Goal: Task Accomplishment & Management: Use online tool/utility

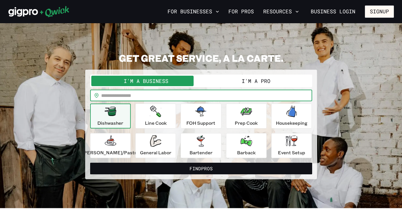
click at [143, 98] on input "text" at bounding box center [206, 96] width 211 height 12
type input "*****"
click at [201, 168] on button "Find Pros" at bounding box center [201, 169] width 222 height 12
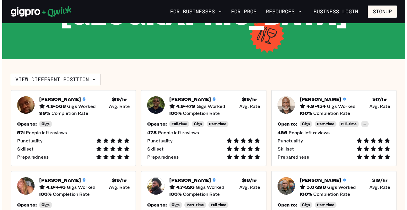
scroll to position [26, 0]
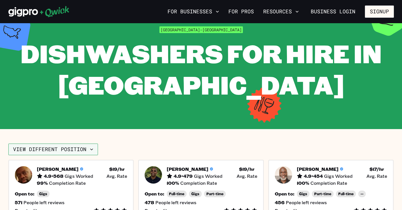
click at [90, 150] on icon "button" at bounding box center [92, 149] width 6 height 6
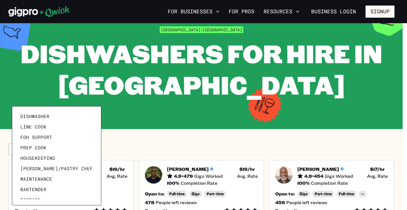
scroll to position [3, 0]
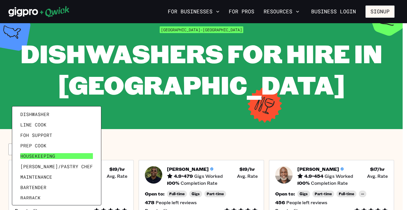
click at [48, 153] on link "Housekeeping" at bounding box center [56, 156] width 77 height 10
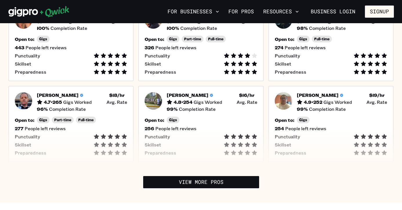
scroll to position [123, 0]
